Goal: Share content

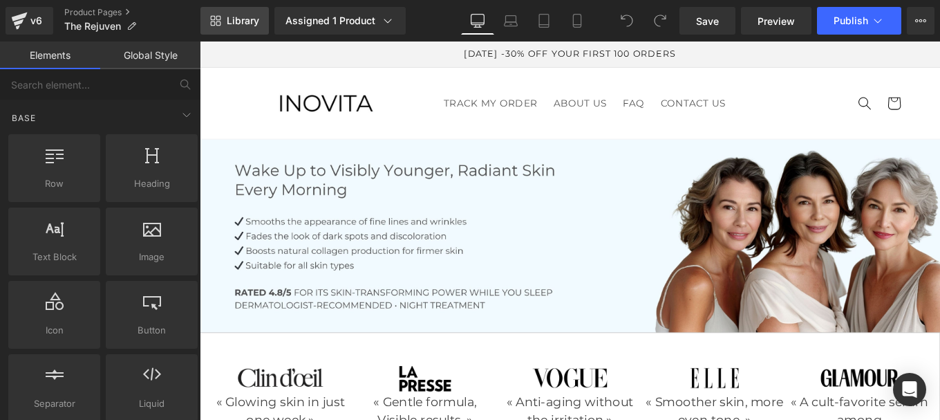
click at [243, 17] on span "Library" at bounding box center [243, 21] width 32 height 12
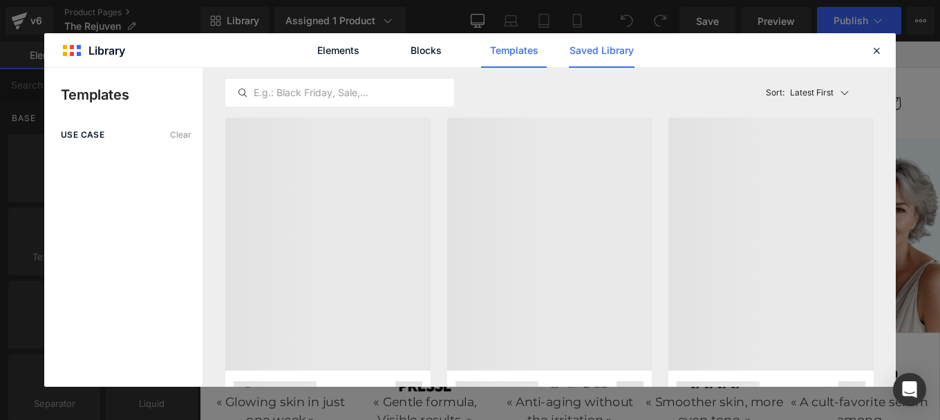
click at [609, 46] on link "Saved Library" at bounding box center [602, 50] width 66 height 35
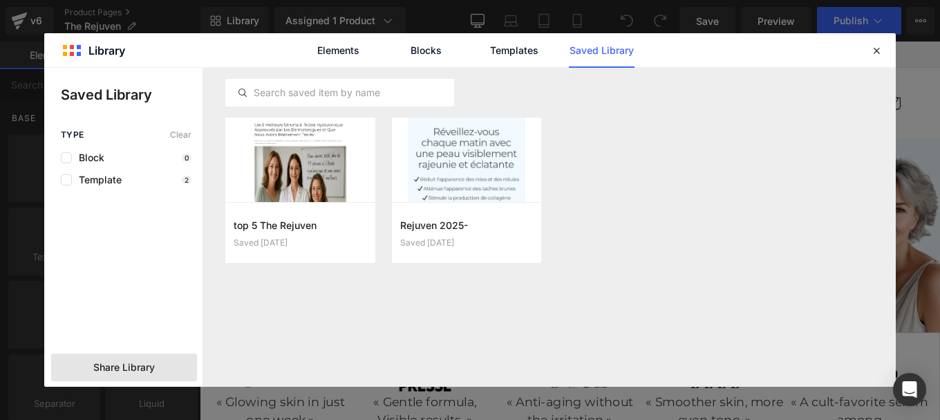
click at [138, 366] on span "Share Library" at bounding box center [124, 367] width 62 height 14
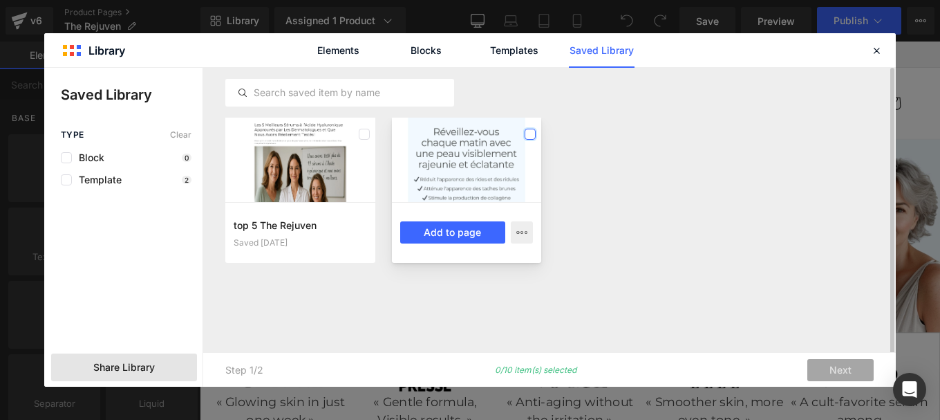
click at [532, 133] on label at bounding box center [530, 134] width 11 height 11
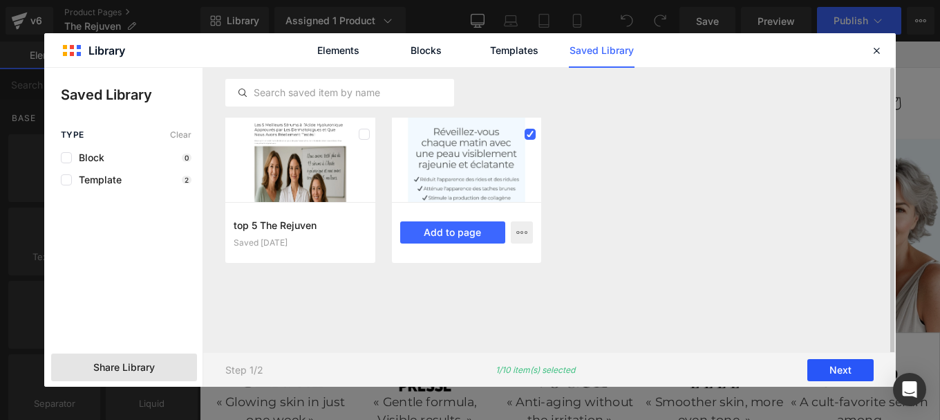
click at [828, 367] on button "Next" at bounding box center [841, 370] width 66 height 22
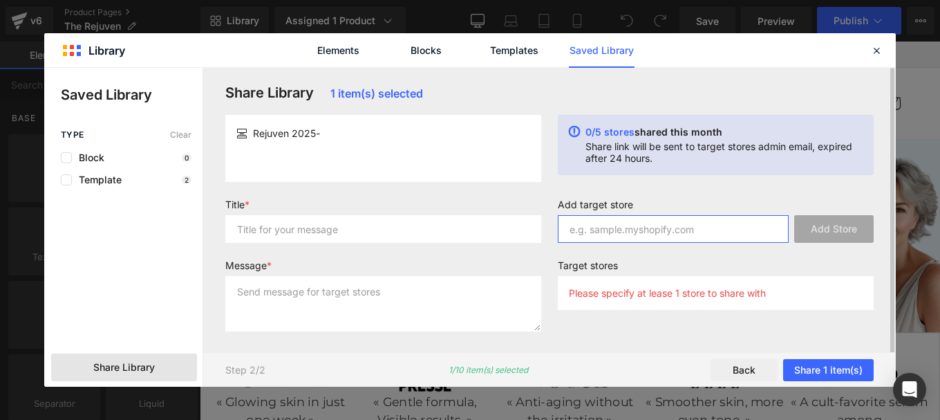
click at [611, 237] on input "text" at bounding box center [673, 229] width 231 height 28
paste input "bkw0z2-0j"
type input "bkw0z2-0j"
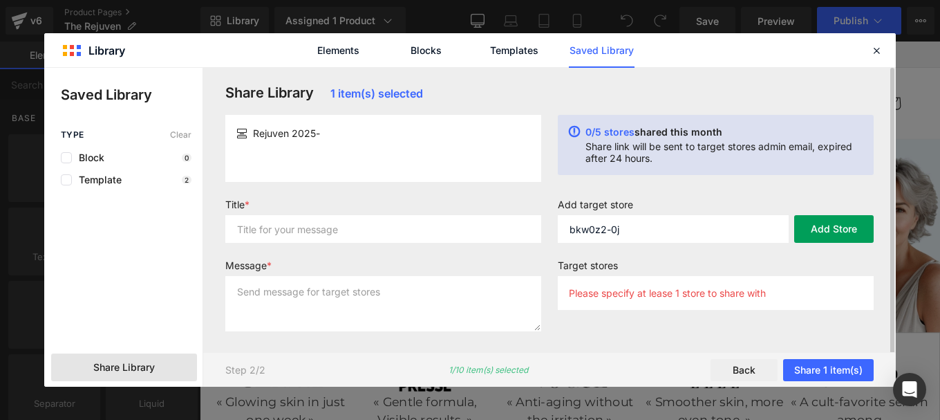
click at [843, 218] on button "Add Store" at bounding box center [834, 229] width 80 height 28
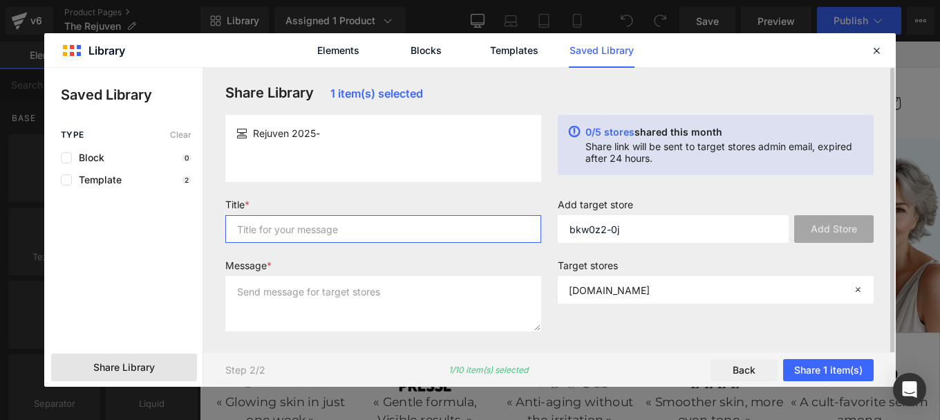
click at [463, 235] on input "text" at bounding box center [383, 229] width 316 height 28
type input ")"
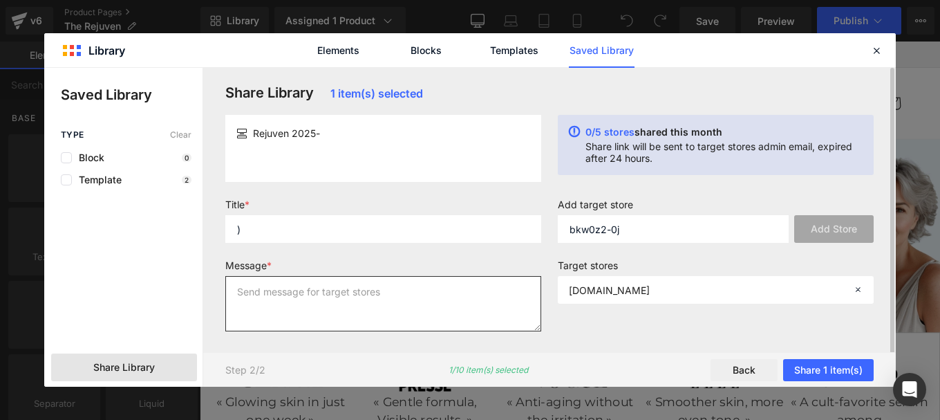
click at [362, 321] on textarea at bounding box center [383, 303] width 316 height 55
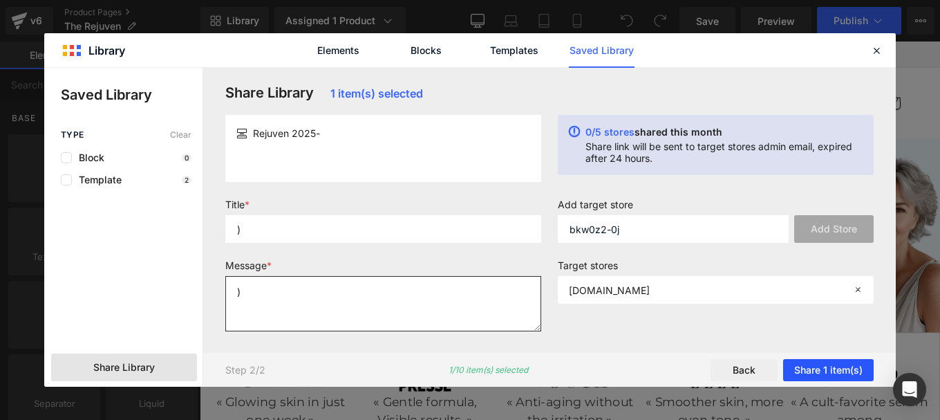
type textarea ")"
click at [846, 369] on button "Share 1 item(s)" at bounding box center [828, 370] width 91 height 22
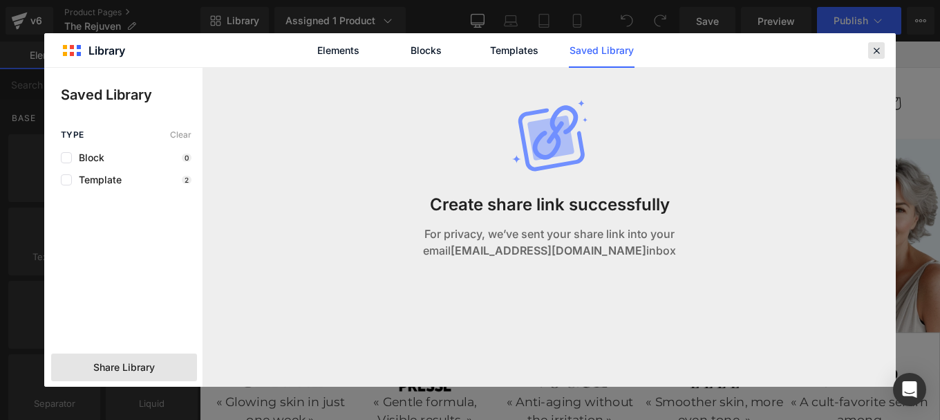
click at [870, 49] on div at bounding box center [876, 50] width 17 height 17
